Goal: Transaction & Acquisition: Purchase product/service

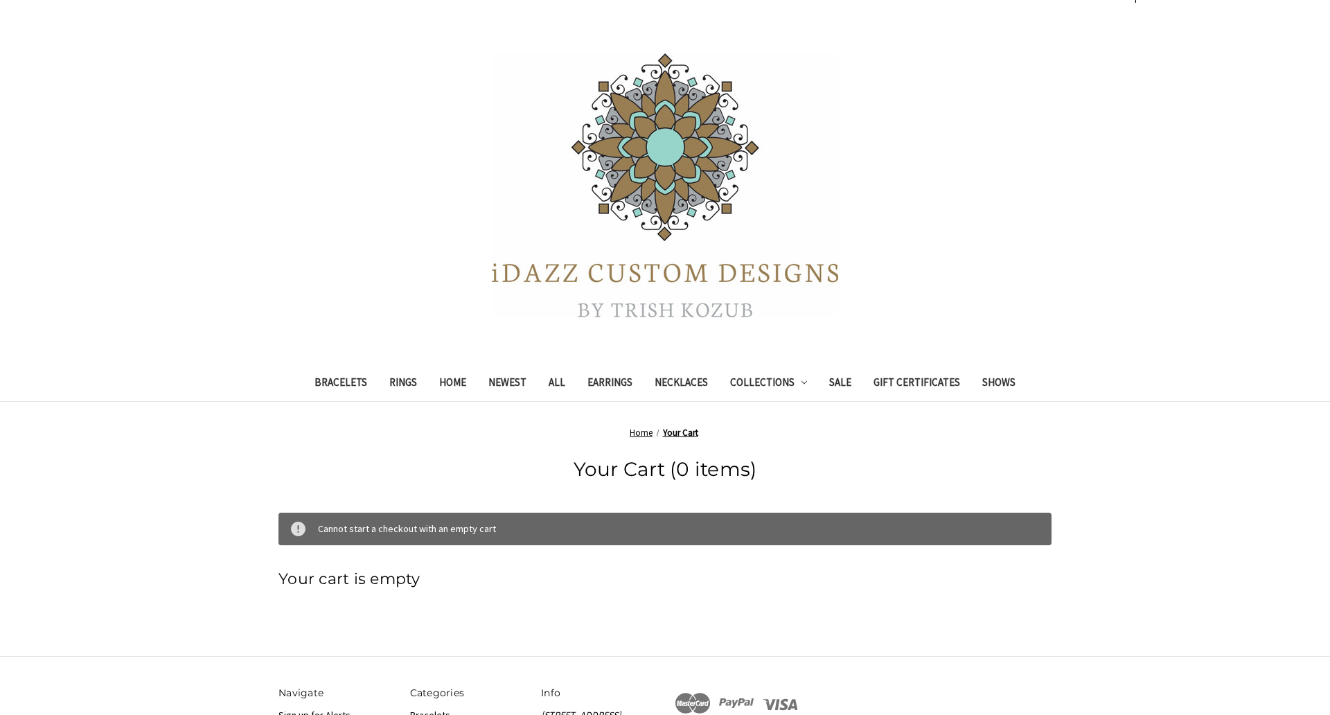
scroll to position [26, 0]
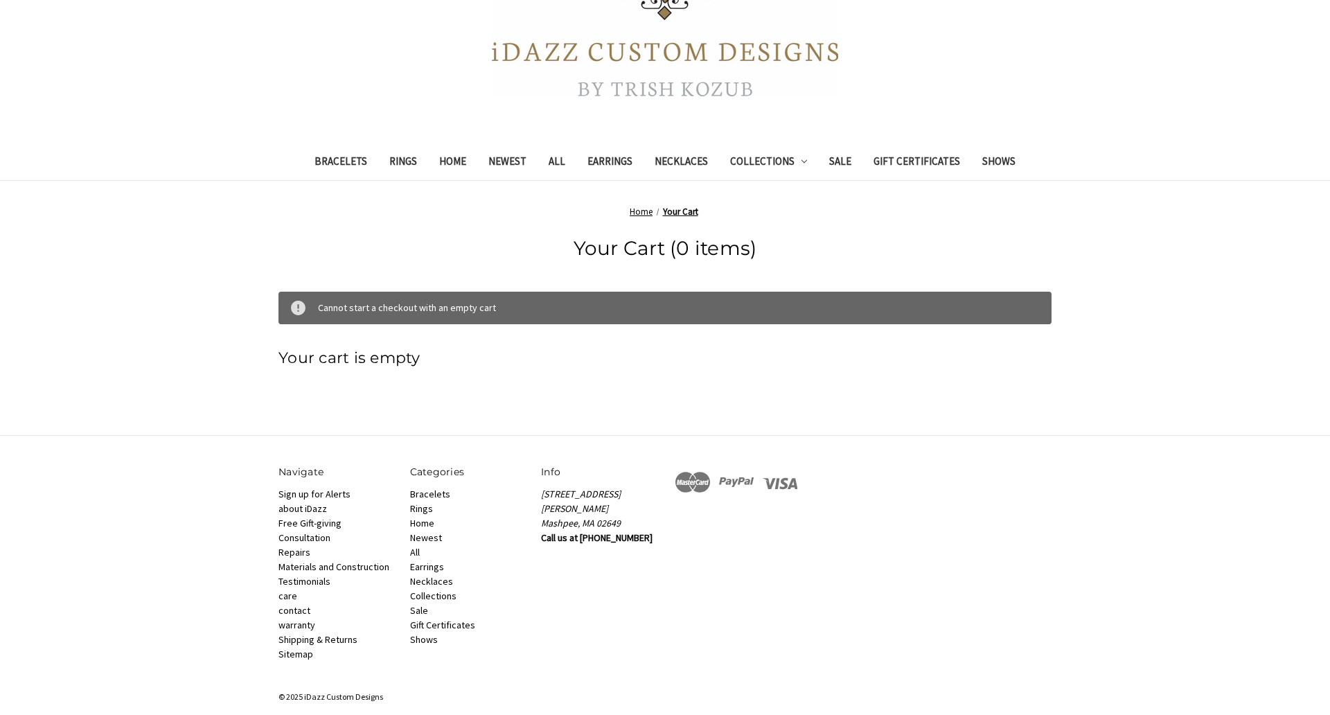
scroll to position [265, 0]
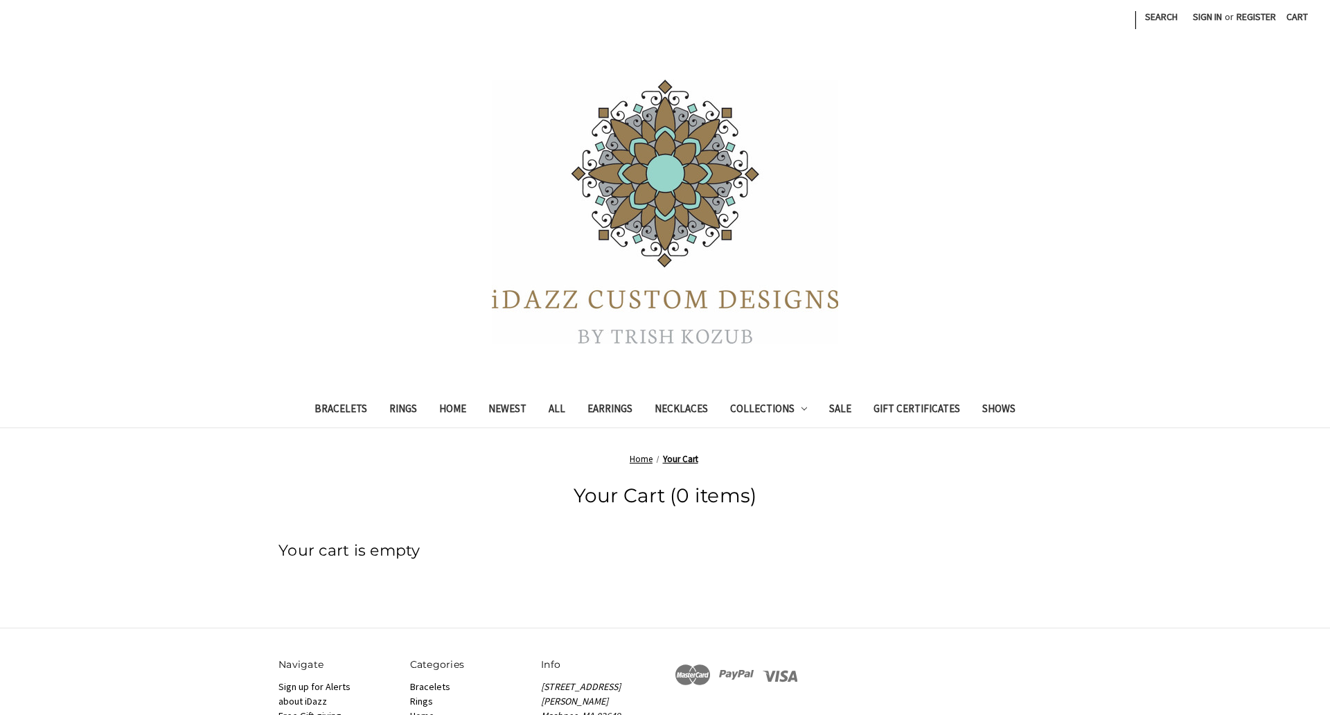
scroll to position [210, 0]
